Goal: Check status: Check status

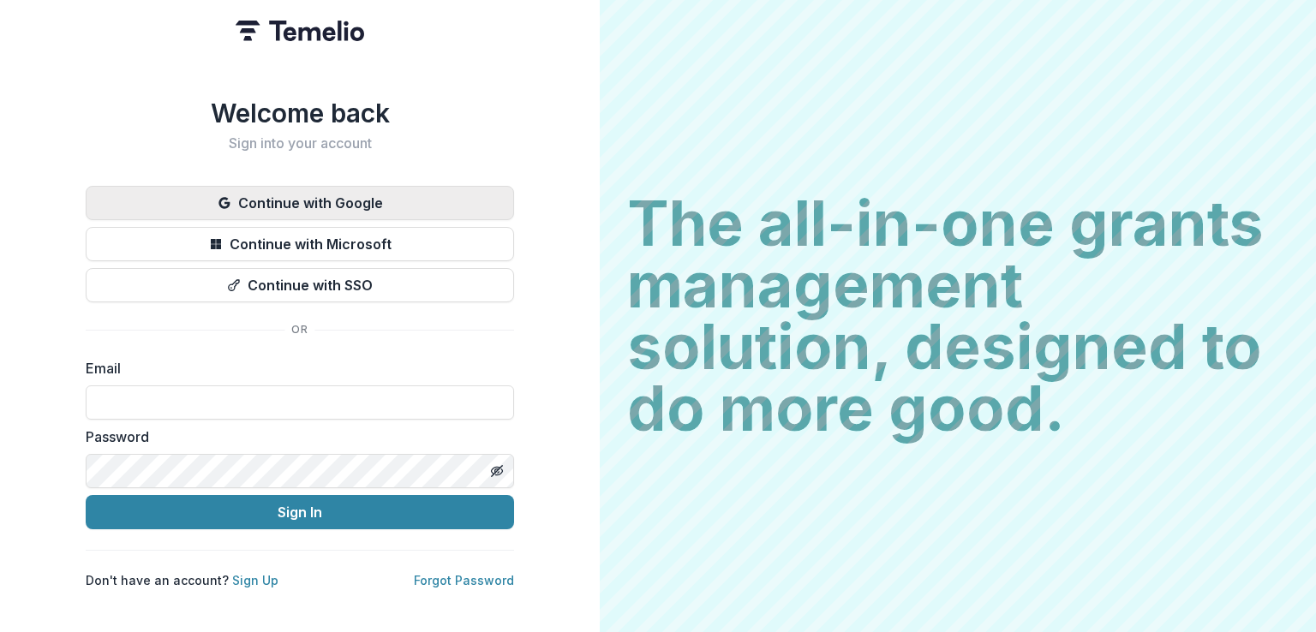
click at [331, 194] on button "Continue with Google" at bounding box center [300, 203] width 428 height 34
